Goal: Task Accomplishment & Management: Manage account settings

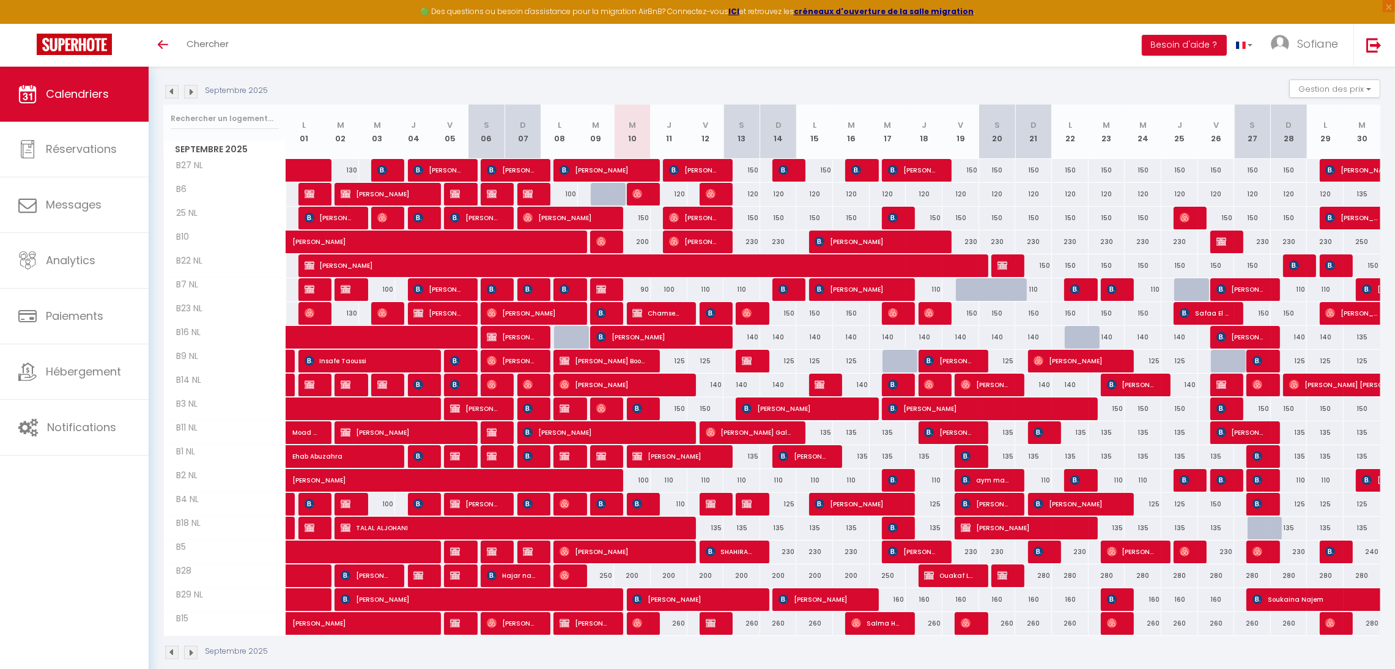
click at [640, 214] on div "150" at bounding box center [632, 218] width 37 height 23
type input "150"
type input "Mer 10 Septembre 2025"
type input "Jeu 11 Septembre 2025"
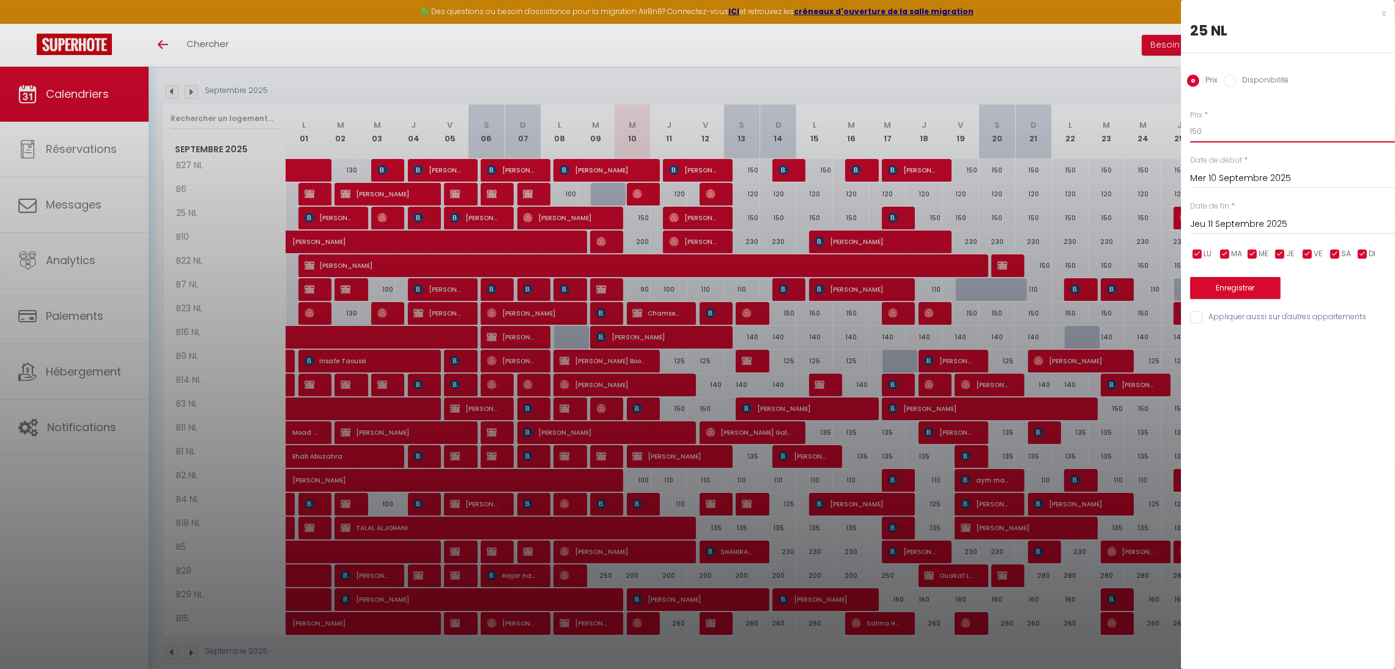
drag, startPoint x: 1231, startPoint y: 137, endPoint x: 1169, endPoint y: 139, distance: 61.8
click at [1169, 139] on body "🟢 Des questions ou besoin d'assistance pour la migration AirBnB? Connectez-vous…" at bounding box center [697, 317] width 1395 height 740
type input "130"
click at [1217, 289] on button "Enregistrer" at bounding box center [1235, 288] width 91 height 22
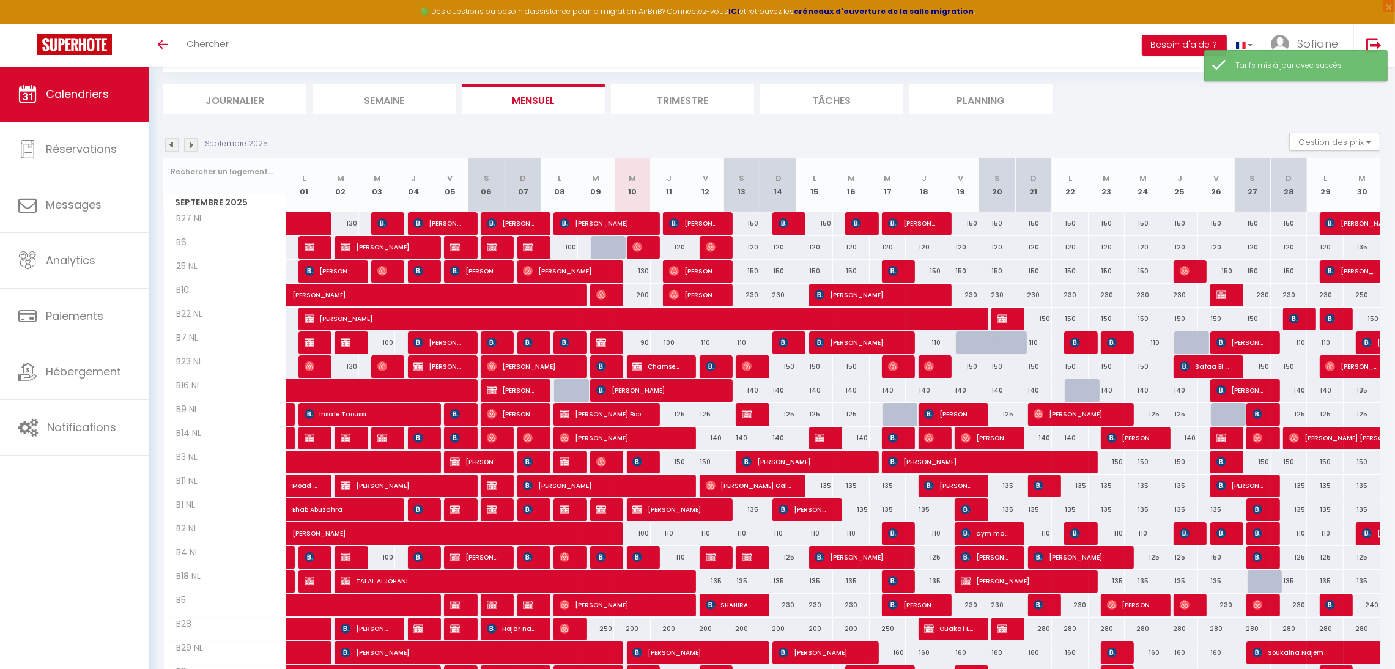
scroll to position [120, 0]
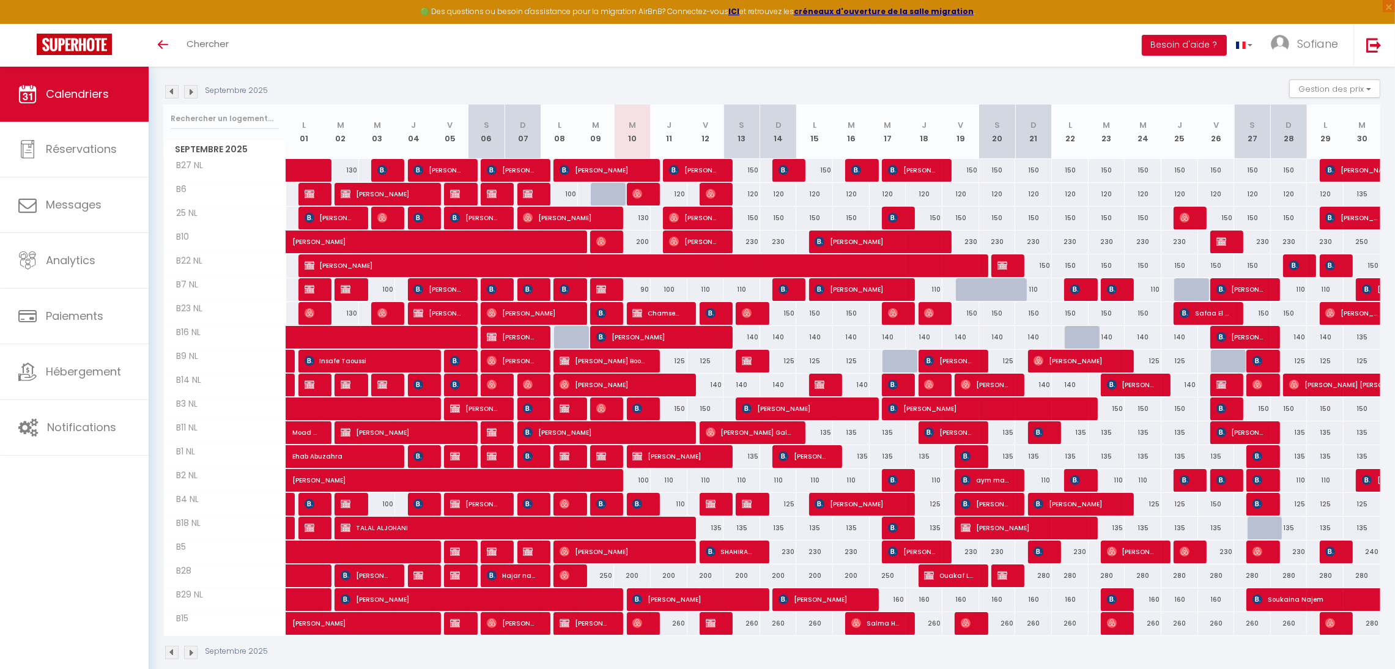
click at [670, 576] on div "200" at bounding box center [669, 576] width 37 height 23
type input "200"
type input "Jeu 11 Septembre 2025"
type input "Ven 12 Septembre 2025"
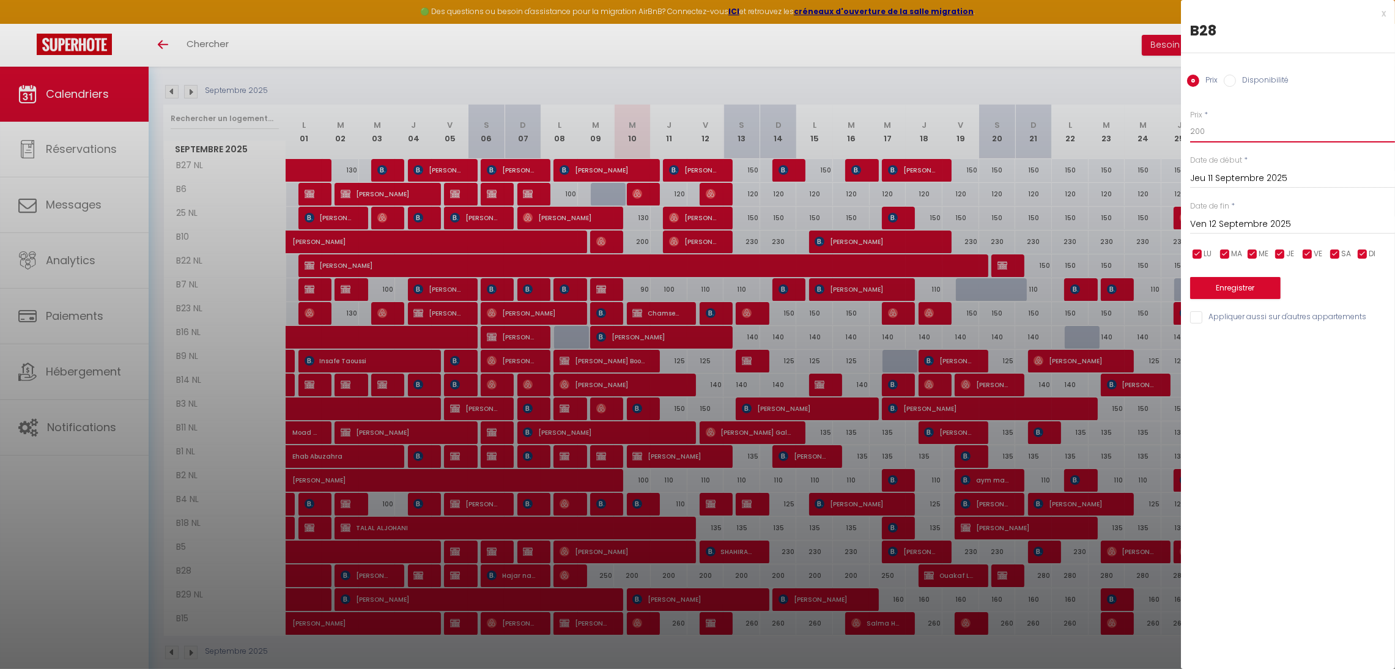
drag, startPoint x: 1207, startPoint y: 129, endPoint x: 1141, endPoint y: 129, distance: 66.1
click at [1141, 129] on body "🟢 Des questions ou besoin d'assistance pour la migration AirBnB? Connectez-vous…" at bounding box center [697, 317] width 1395 height 740
type input "250"
click at [1231, 228] on input "Ven 12 Septembre 2025" at bounding box center [1292, 225] width 205 height 16
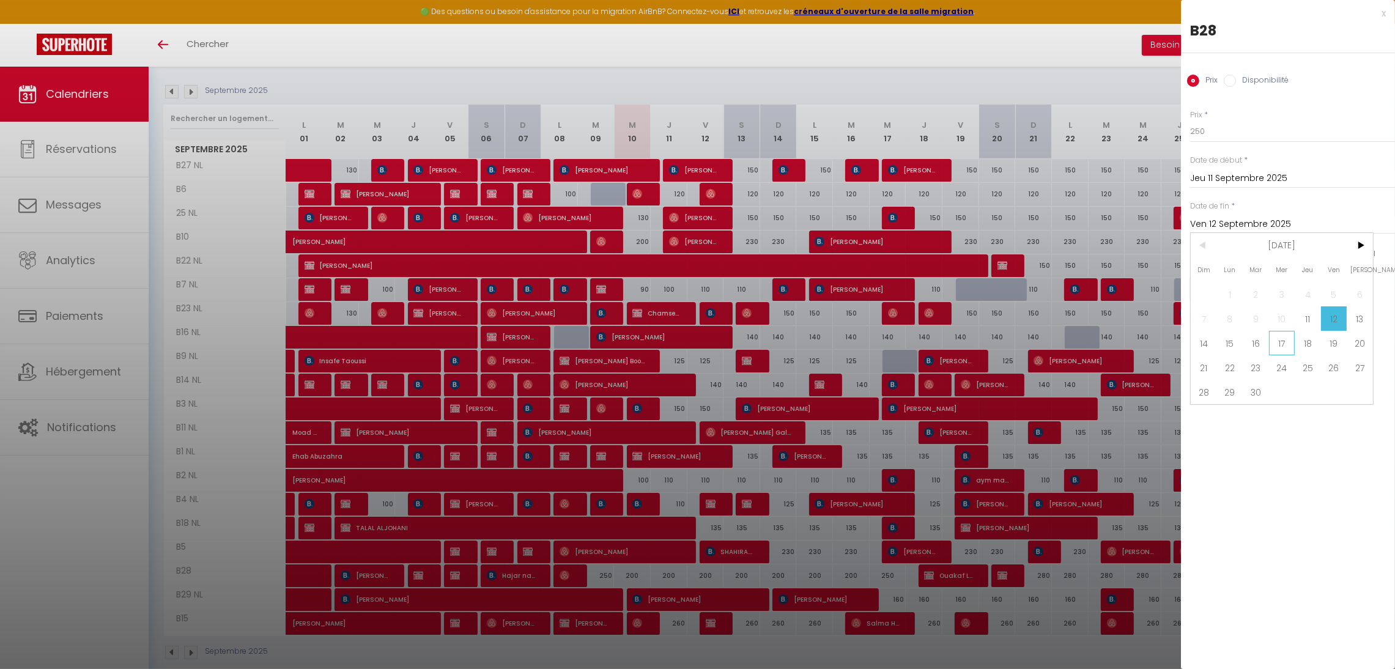
click at [1279, 348] on span "17" at bounding box center [1282, 343] width 26 height 24
type input "Mer 17 Septembre 2025"
click at [1225, 294] on button "Enregistrer" at bounding box center [1235, 288] width 91 height 22
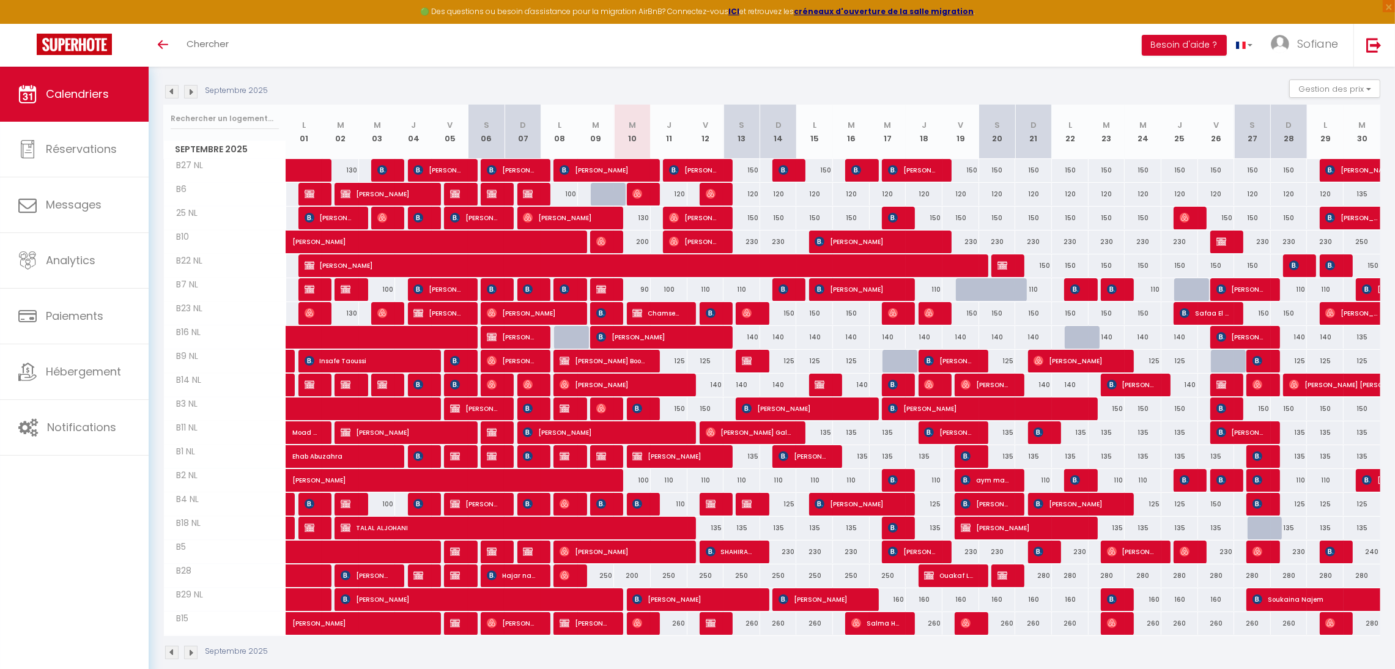
click at [601, 188] on div at bounding box center [609, 194] width 37 height 23
type input "100"
select select "1"
type input "[DATE] Septembre 2025"
type input "Mer 10 Septembre 2025"
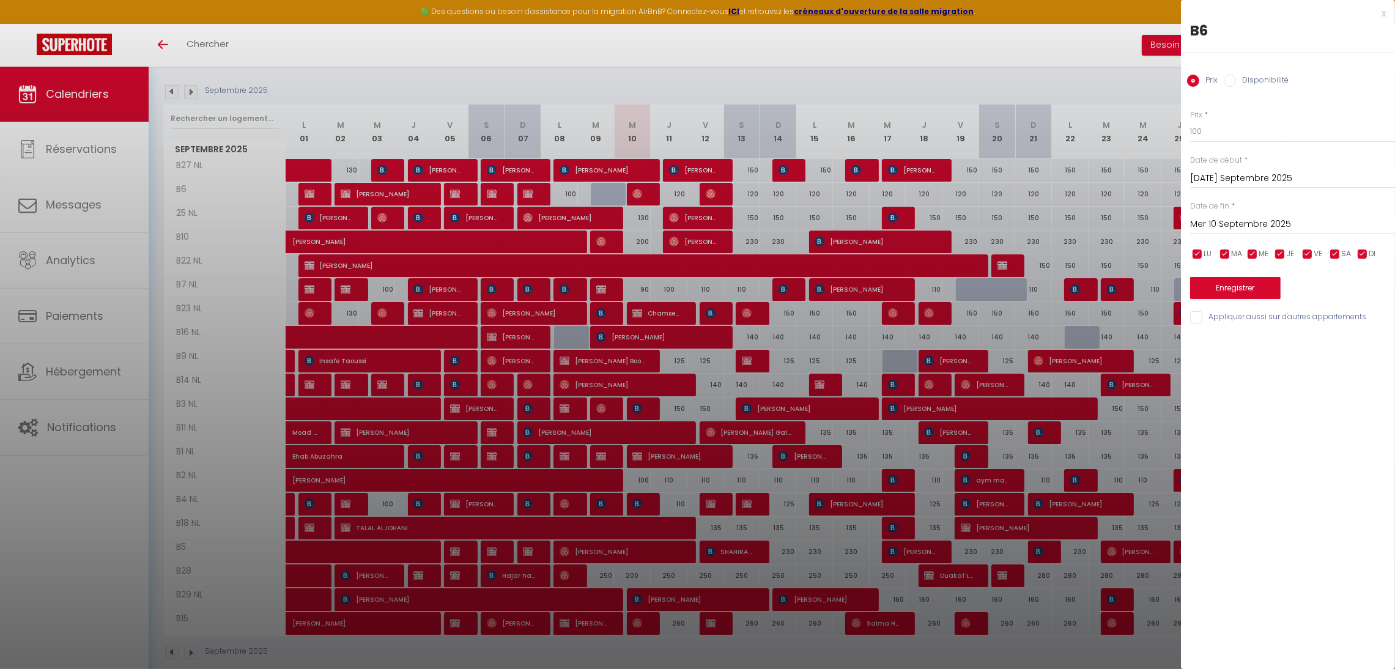
click at [1235, 81] on input "Disponibilité" at bounding box center [1230, 81] width 12 height 12
radio input "true"
radio input "false"
click at [1245, 287] on button "Enregistrer" at bounding box center [1235, 289] width 91 height 22
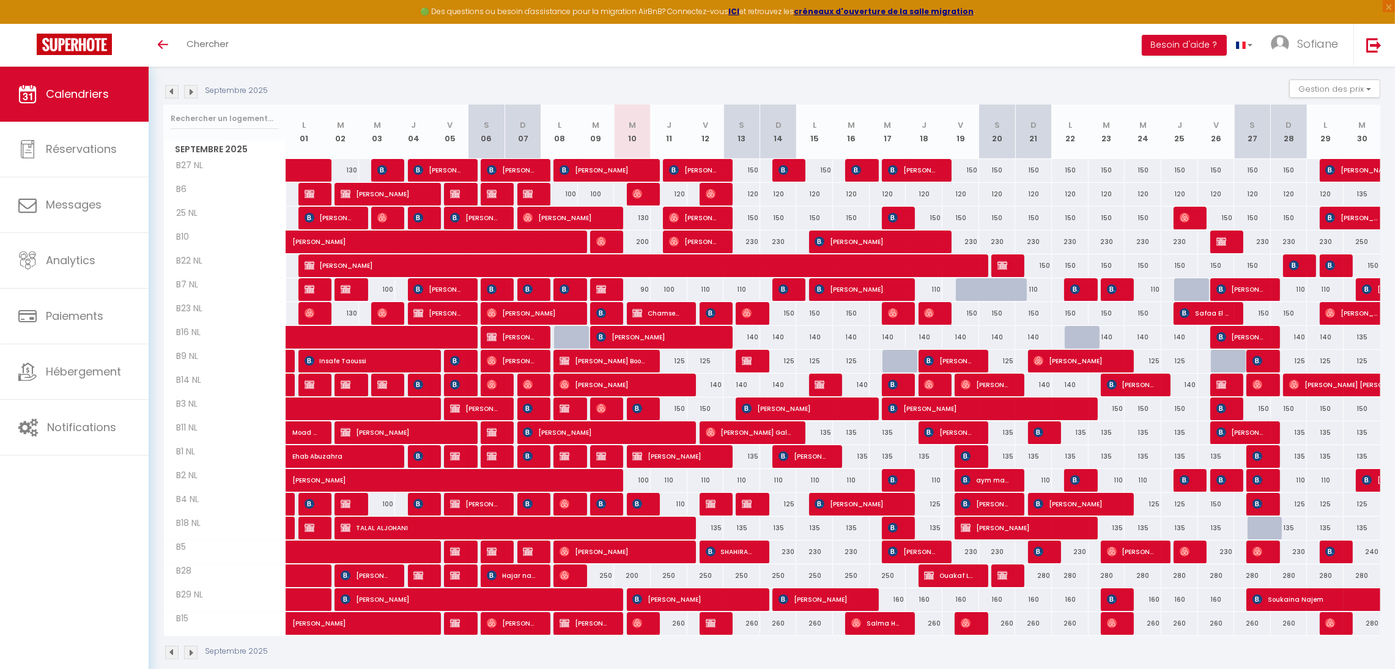
drag, startPoint x: 590, startPoint y: 429, endPoint x: 584, endPoint y: 92, distance: 337.1
click at [584, 92] on div "Septembre 2025 Gestion des prix Nb Nuits minimum Règles Disponibilité" at bounding box center [771, 92] width 1217 height 25
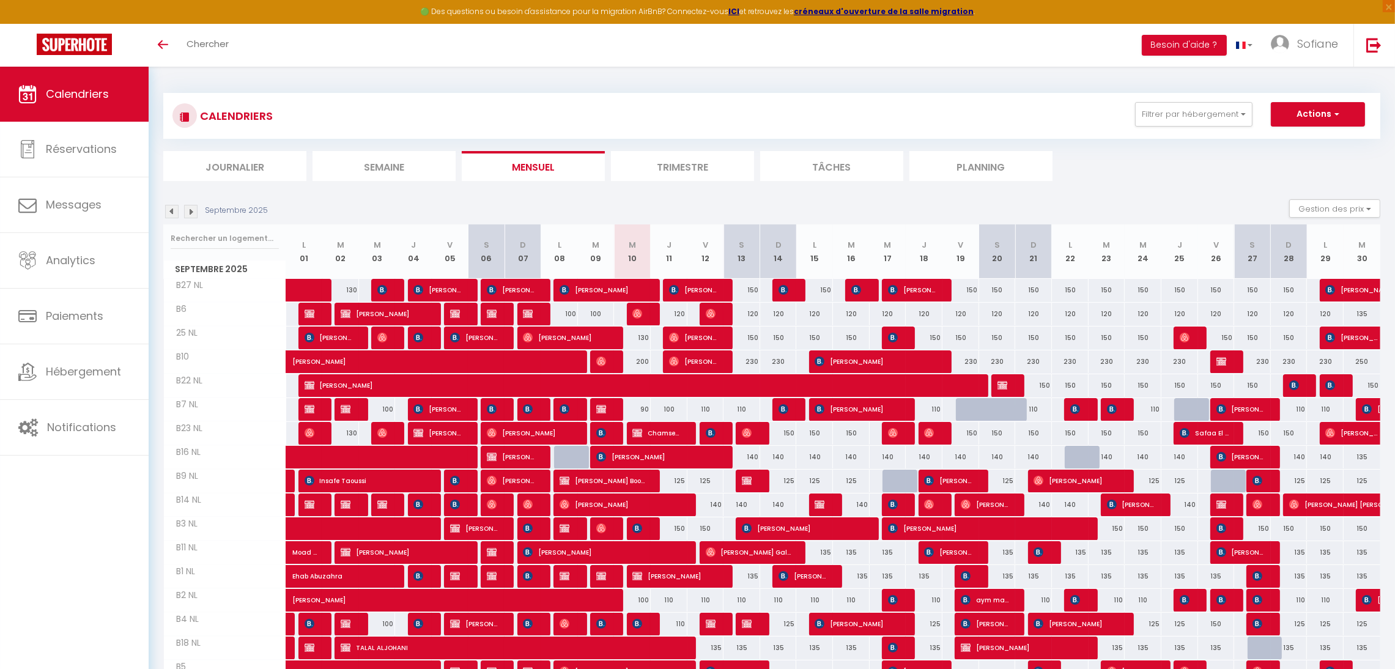
scroll to position [139, 0]
